Goal: Information Seeking & Learning: Find specific fact

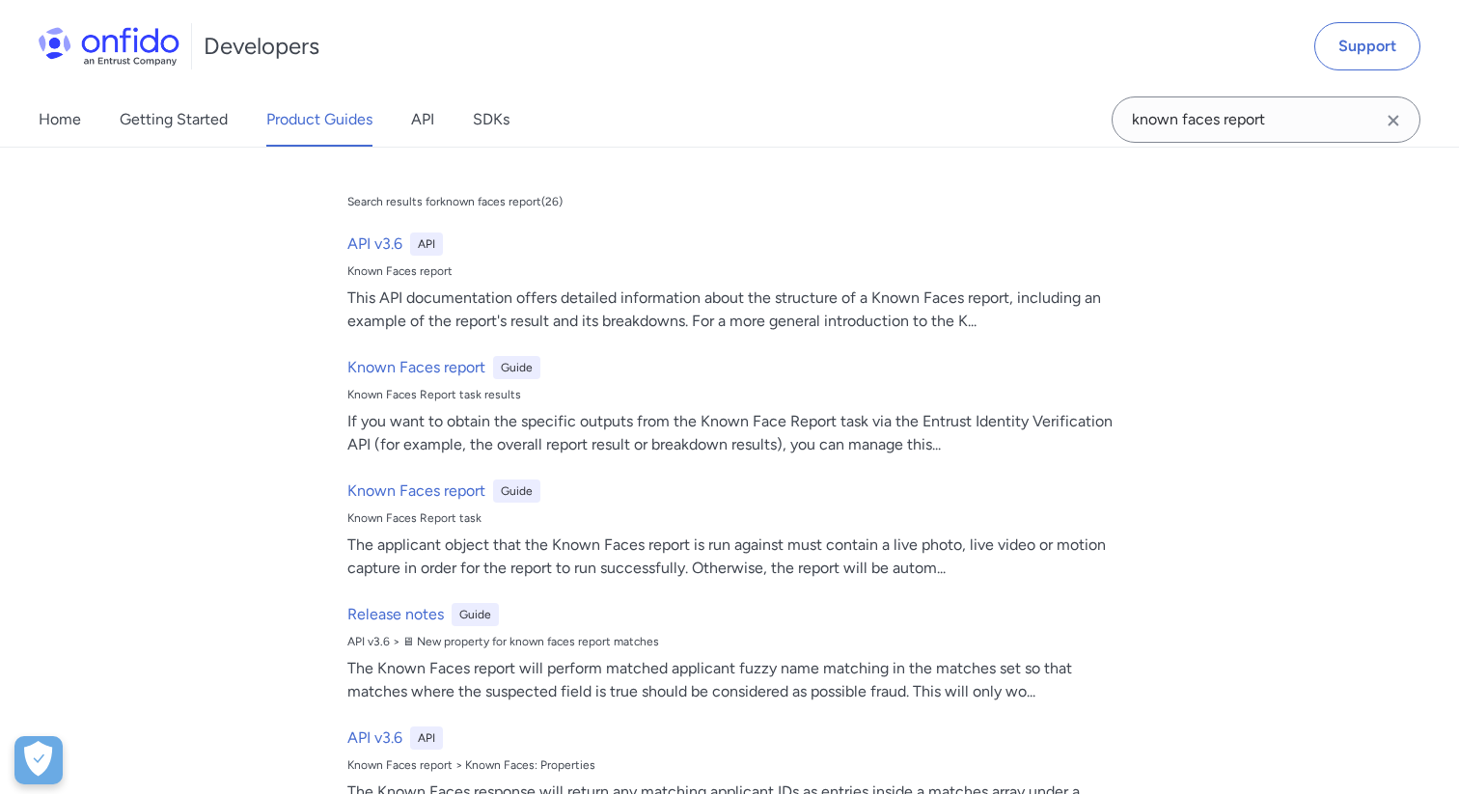
click at [1088, 118] on div "Home Getting Started Product Guides API SDKs known faces report known faces rep…" at bounding box center [729, 120] width 1459 height 54
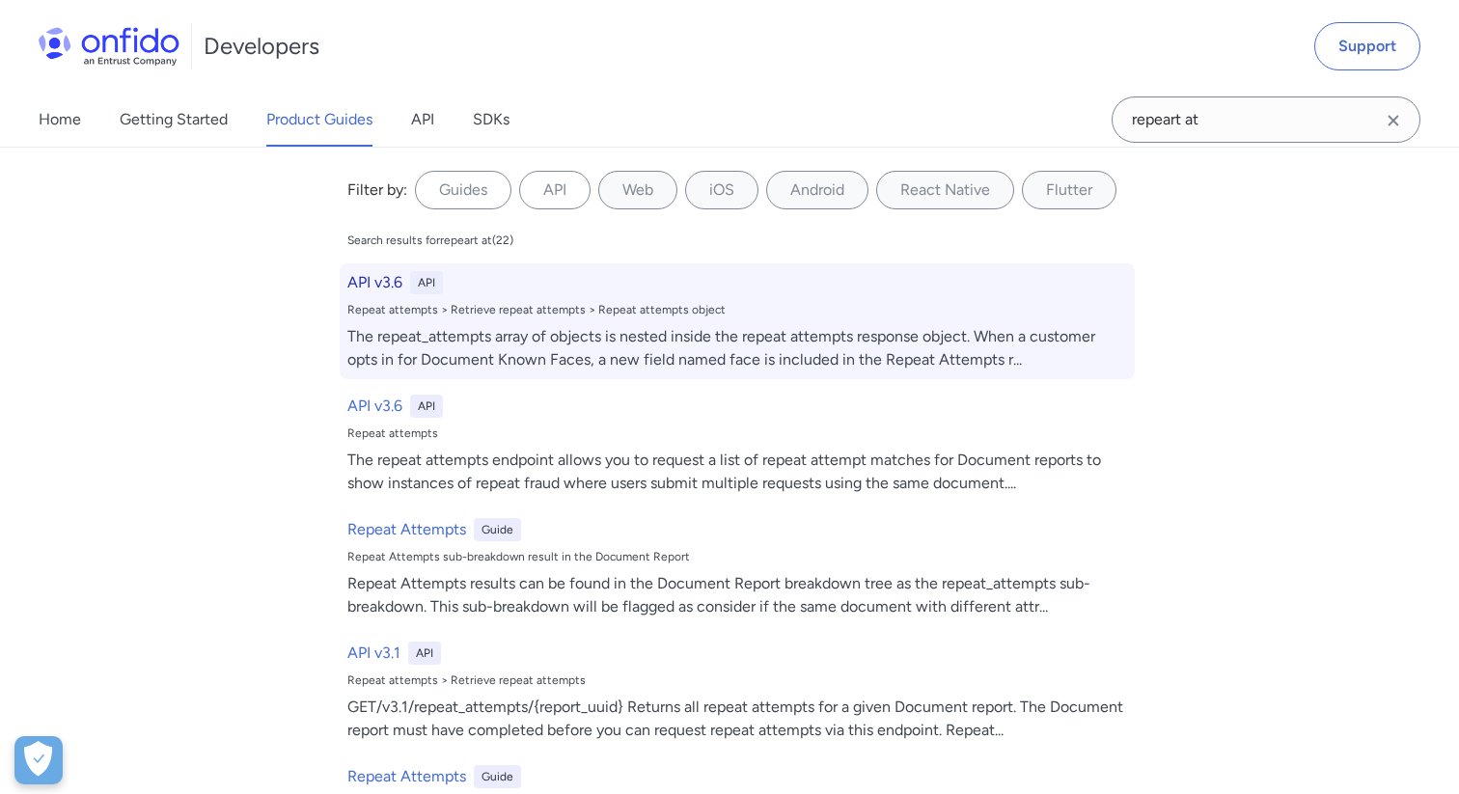
type input "repeart at"
click at [493, 341] on div "The repeat_attempts array of objects is nested inside the repeat attempts respo…" at bounding box center [736, 348] width 779 height 46
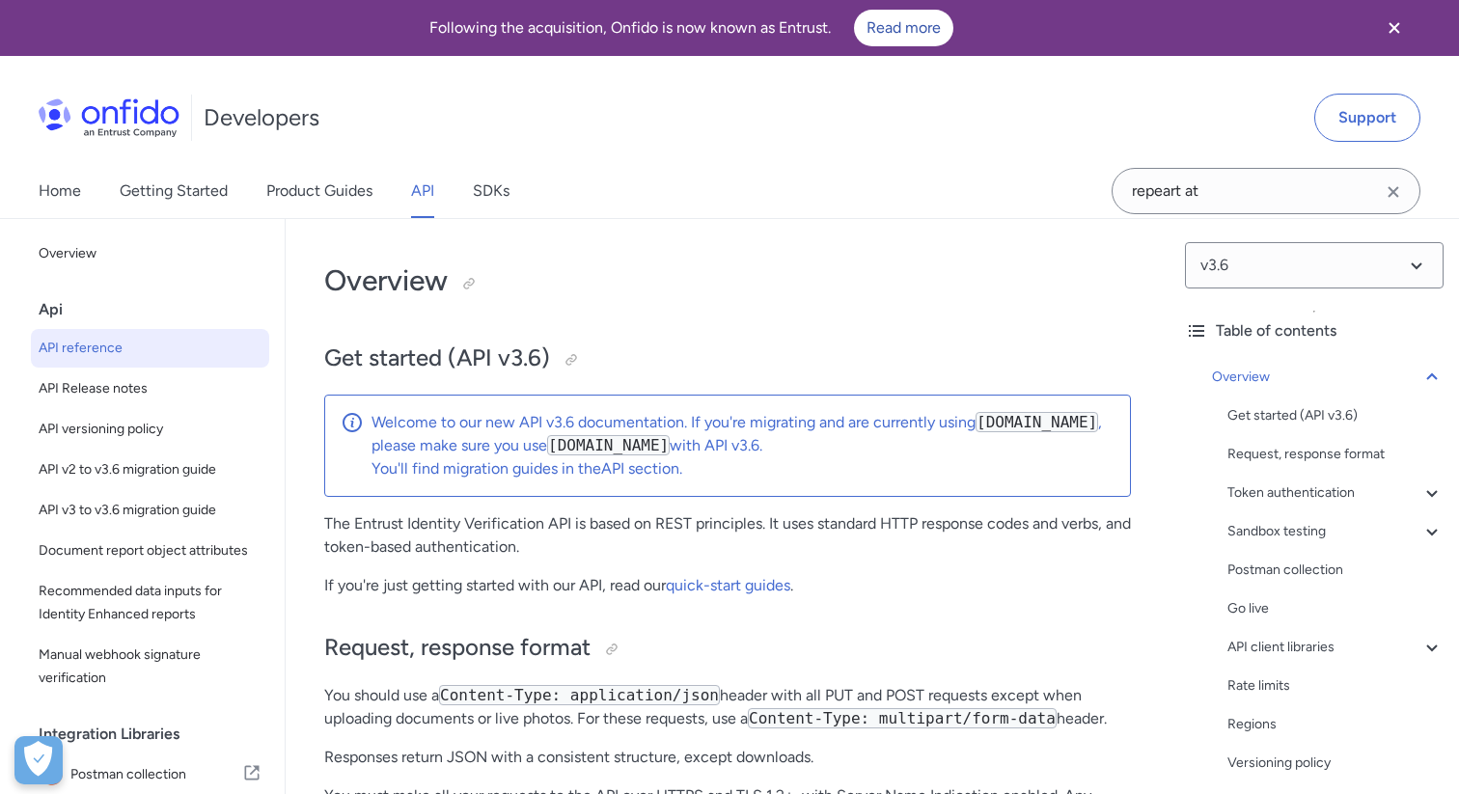
scroll to position [4213, 0]
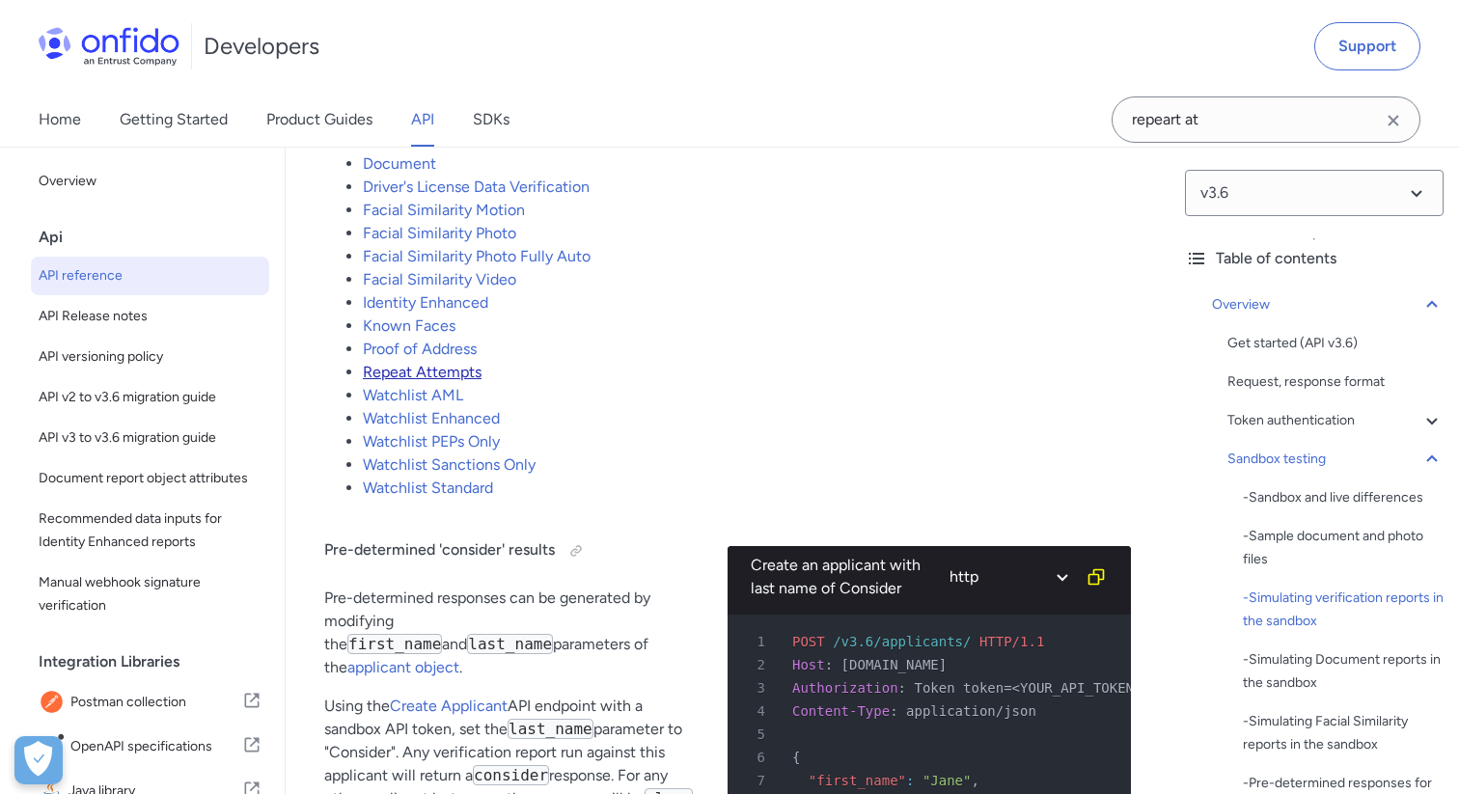
click at [461, 381] on link "Repeat Attempts" at bounding box center [422, 372] width 119 height 18
drag, startPoint x: 445, startPoint y: 397, endPoint x: 886, endPoint y: 34, distance: 572.2
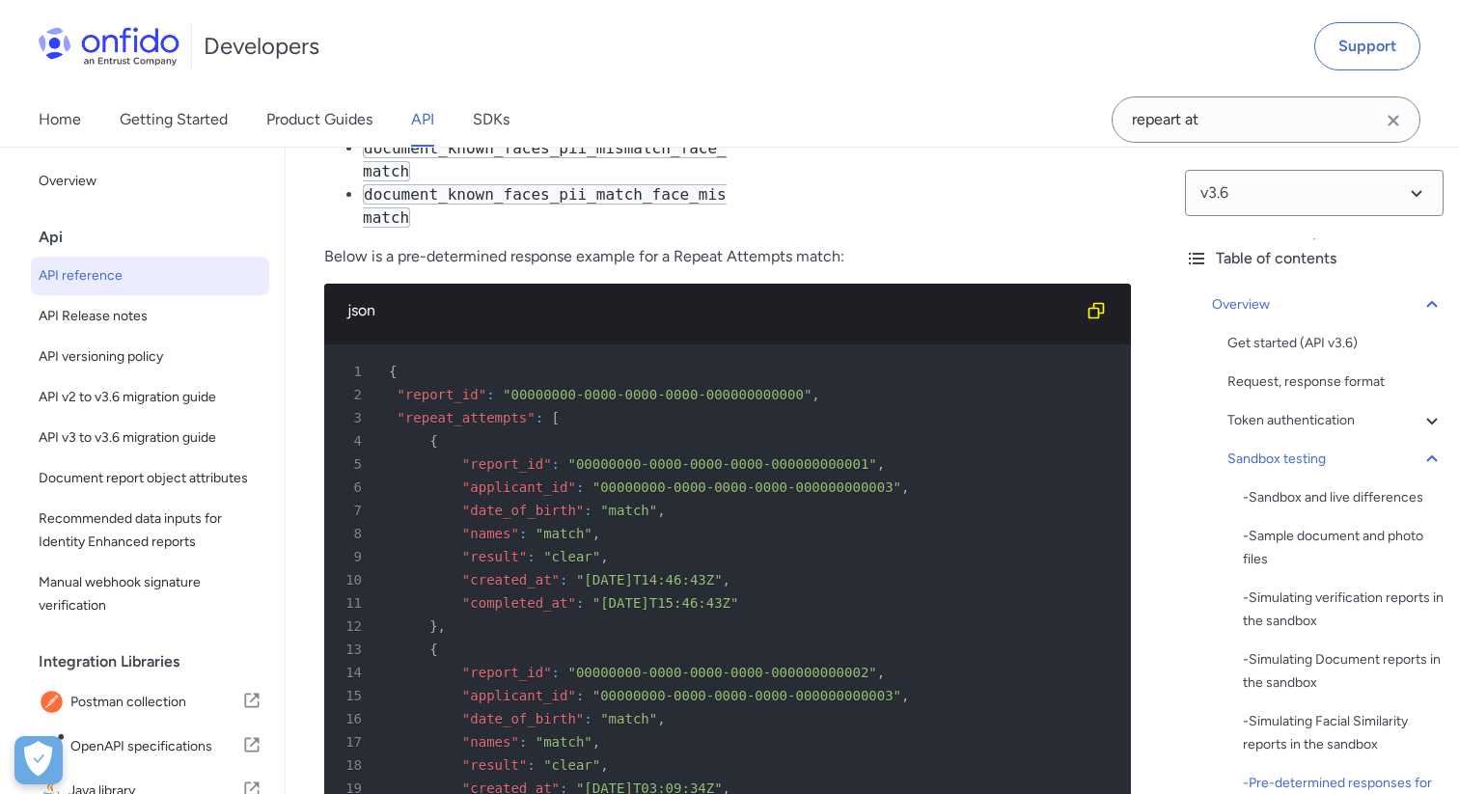
scroll to position [81753, 0]
